Goal: Task Accomplishment & Management: Use online tool/utility

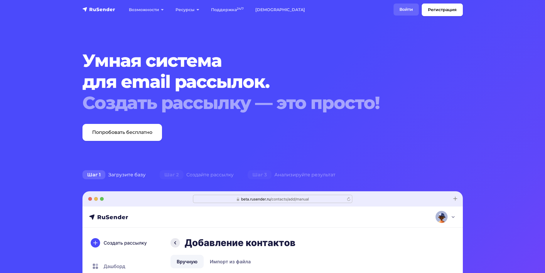
click at [406, 10] on link "Войти" at bounding box center [405, 10] width 25 height 12
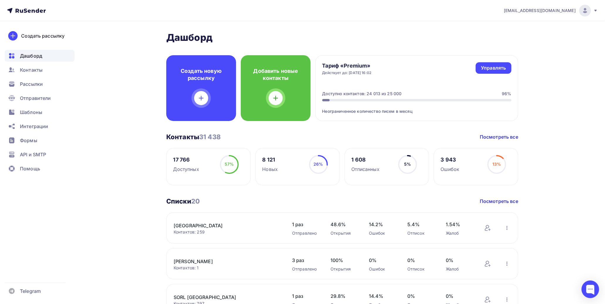
drag, startPoint x: 38, startPoint y: 110, endPoint x: 87, endPoint y: 110, distance: 49.0
click at [38, 110] on span "Шаблоны" at bounding box center [31, 112] width 22 height 7
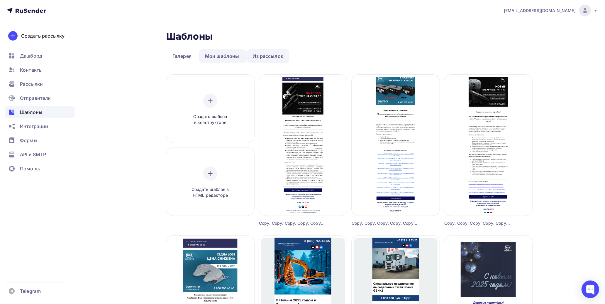
click at [266, 53] on link "Из рассылок" at bounding box center [268, 55] width 43 height 13
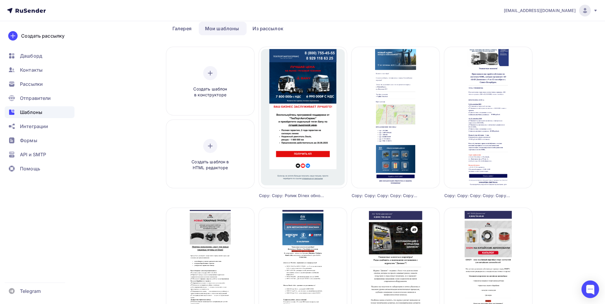
scroll to position [65, 0]
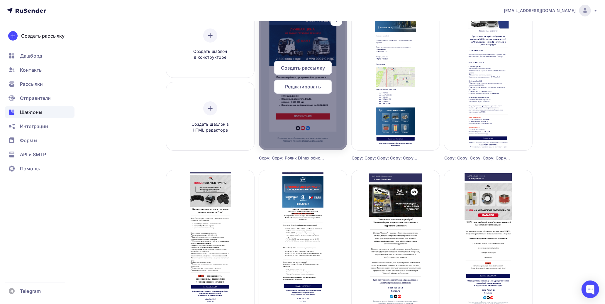
click at [315, 87] on span "Редактировать" at bounding box center [303, 86] width 36 height 7
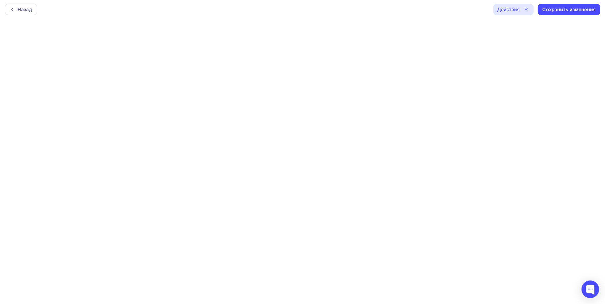
scroll to position [1, 0]
click at [558, 10] on div "Сохранить изменения" at bounding box center [569, 9] width 53 height 7
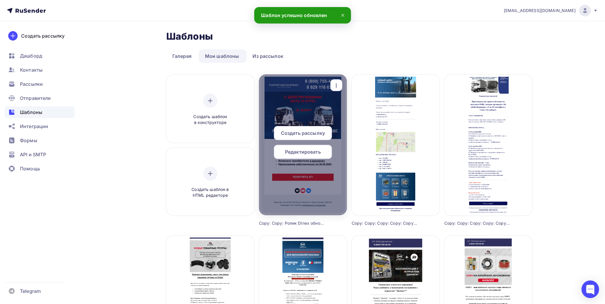
click at [304, 109] on div at bounding box center [303, 144] width 88 height 141
click at [335, 86] on icon "button" at bounding box center [336, 85] width 7 height 7
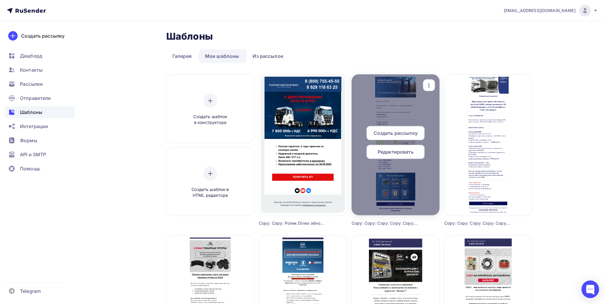
drag, startPoint x: 346, startPoint y: 114, endPoint x: 376, endPoint y: 115, distance: 29.3
click at [346, 114] on div "Предпросмотр" at bounding box center [361, 111] width 47 height 7
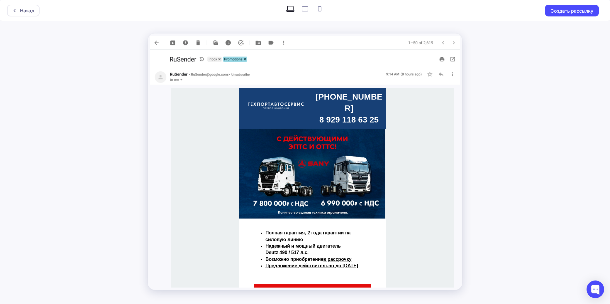
click at [491, 55] on div "Назад Создать рассылку" at bounding box center [305, 152] width 610 height 304
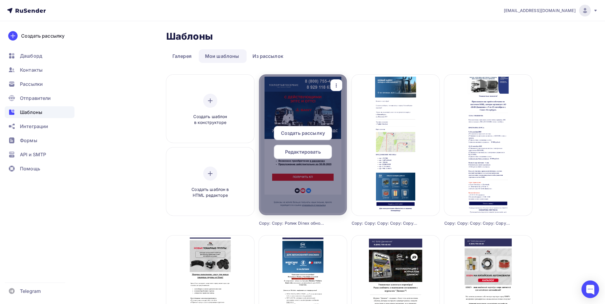
click at [334, 81] on div "button" at bounding box center [336, 85] width 7 height 8
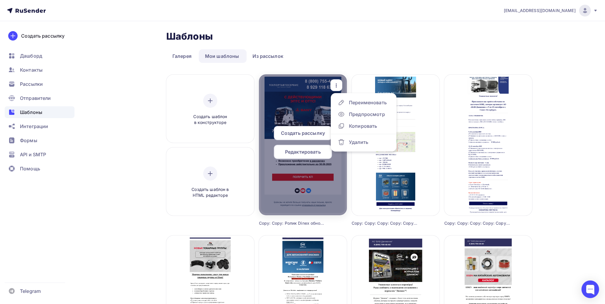
click at [302, 87] on div at bounding box center [303, 144] width 88 height 141
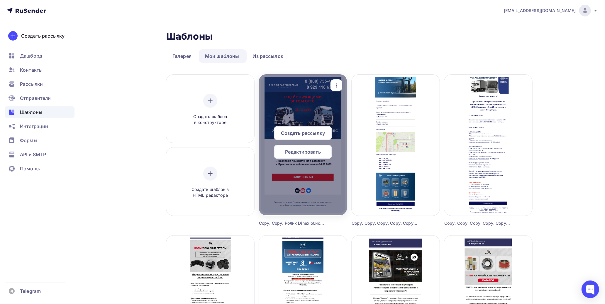
click at [291, 103] on div at bounding box center [303, 144] width 88 height 141
click at [307, 148] on span "Редактировать" at bounding box center [303, 151] width 36 height 7
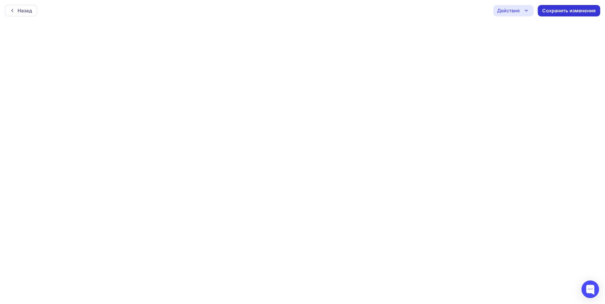
click at [573, 11] on div "Сохранить изменения" at bounding box center [569, 10] width 53 height 7
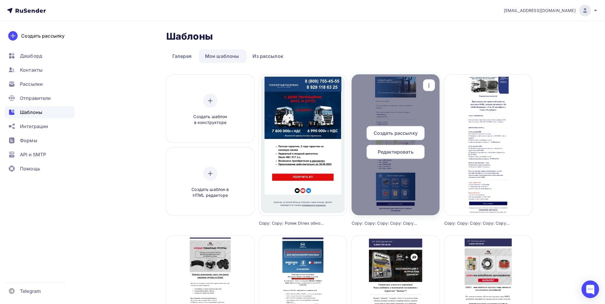
click at [398, 90] on div at bounding box center [396, 144] width 88 height 141
click at [428, 86] on icon "button" at bounding box center [429, 85] width 7 height 7
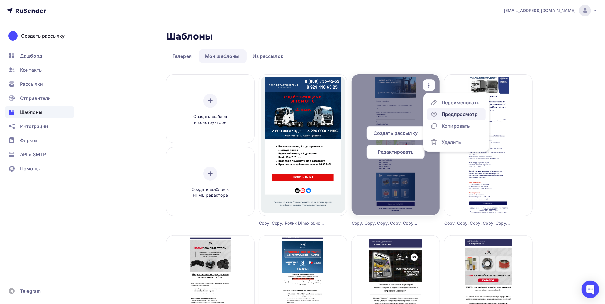
click at [442, 111] on div "Предпросмотр" at bounding box center [460, 114] width 36 height 7
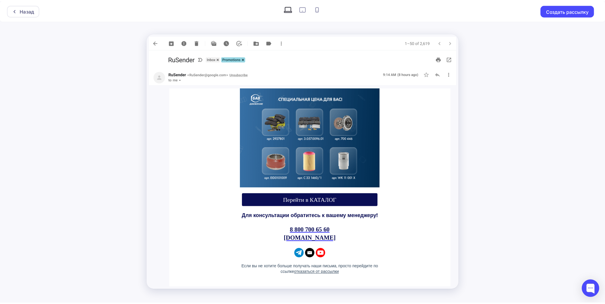
scroll to position [414, 0]
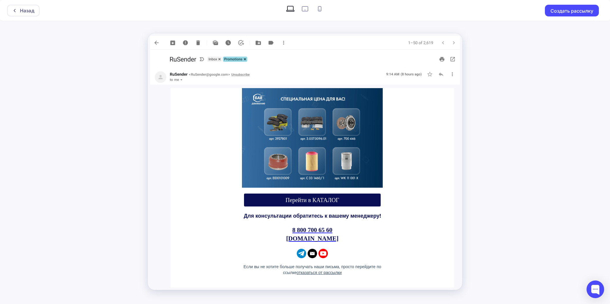
click at [505, 158] on div "Назад Создать рассылку" at bounding box center [305, 152] width 610 height 304
click at [13, 7] on div "Назад" at bounding box center [23, 11] width 33 height 12
